Goal: Answer question/provide support: Share knowledge or assist other users

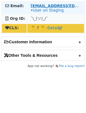
click at [49, 5] on strong "[EMAIL_ADDRESS][DOMAIN_NAME]" at bounding box center [67, 6] width 75 height 4
click at [48, 10] on link "User on Staging" at bounding box center [48, 10] width 31 height 4
